Goal: Task Accomplishment & Management: Use online tool/utility

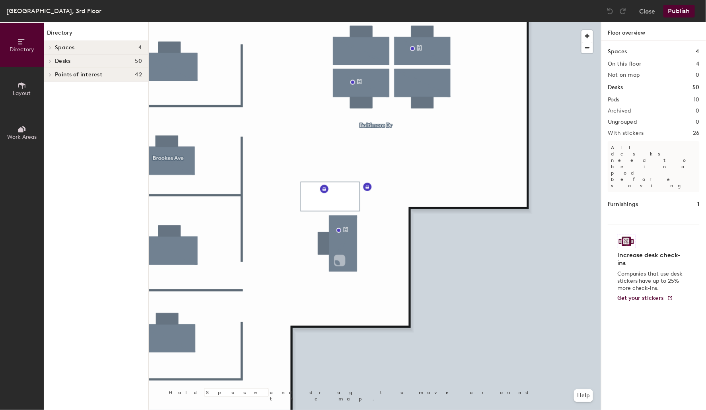
click at [508, 22] on div at bounding box center [375, 22] width 452 height 0
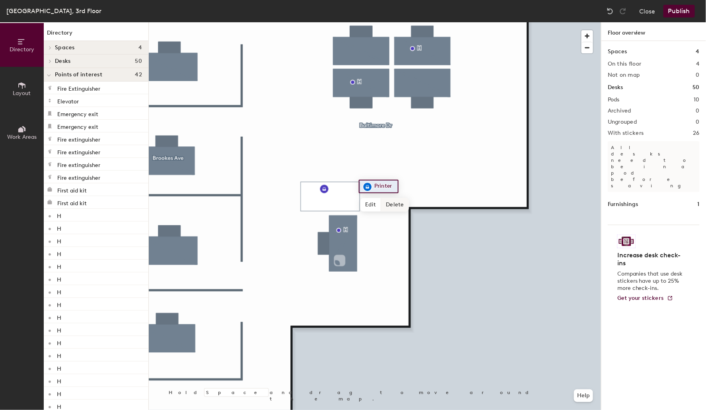
click at [394, 207] on span "Delete" at bounding box center [395, 205] width 28 height 14
click at [546, 10] on button "Publish" at bounding box center [678, 11] width 31 height 13
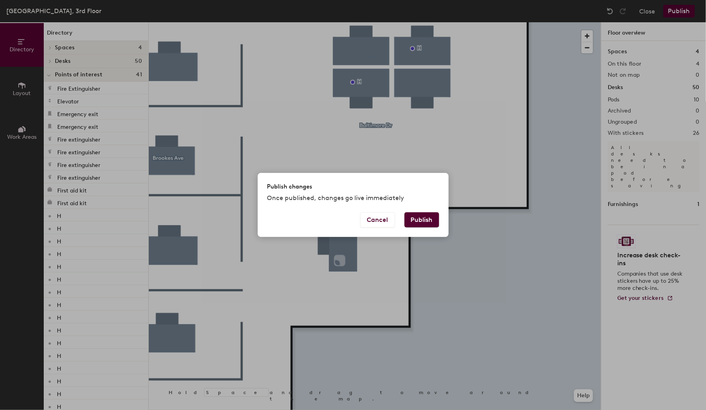
click at [423, 217] on button "Publish" at bounding box center [421, 219] width 35 height 15
